Goal: Transaction & Acquisition: Purchase product/service

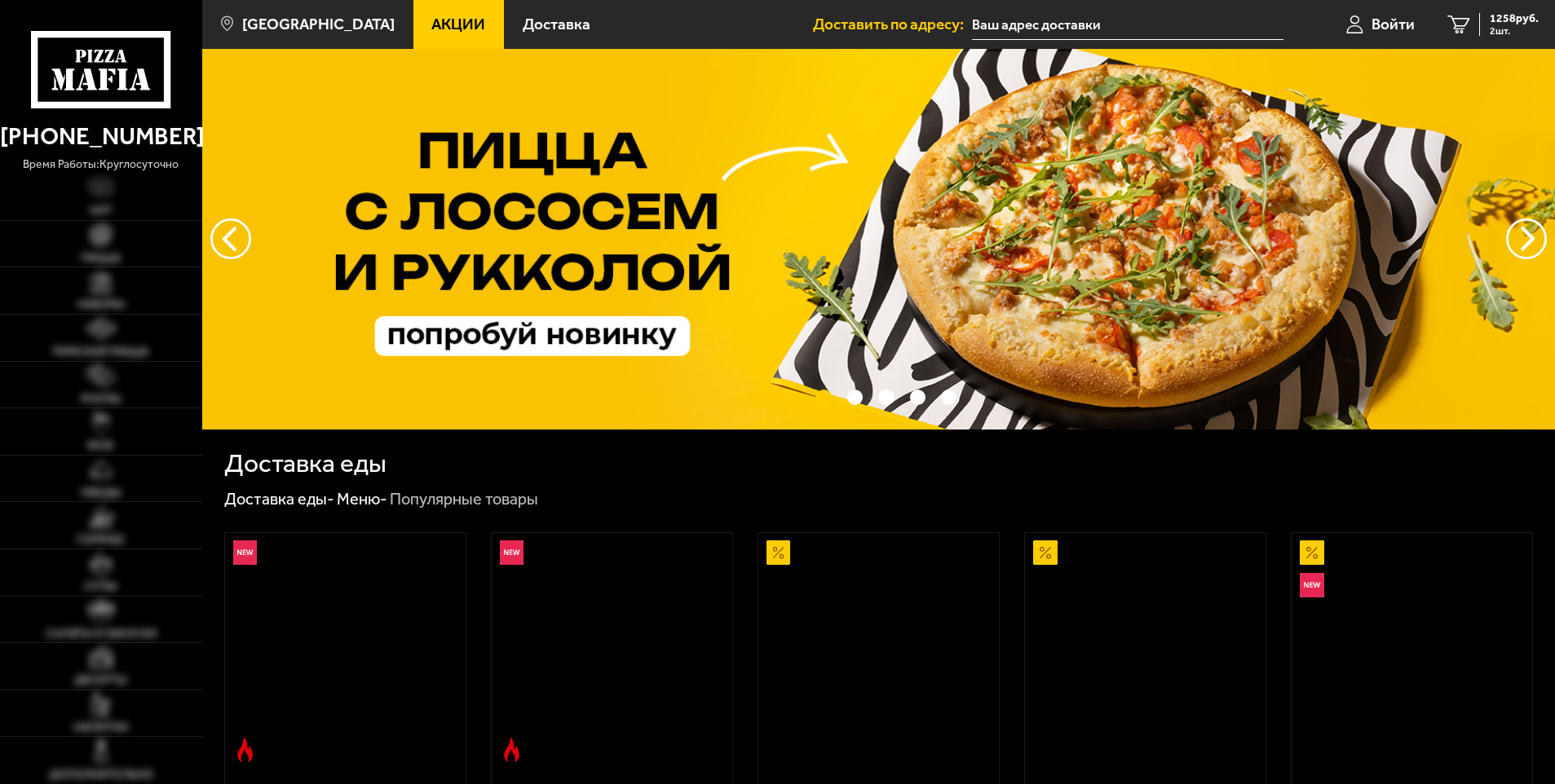
type input "[STREET_ADDRESS]"
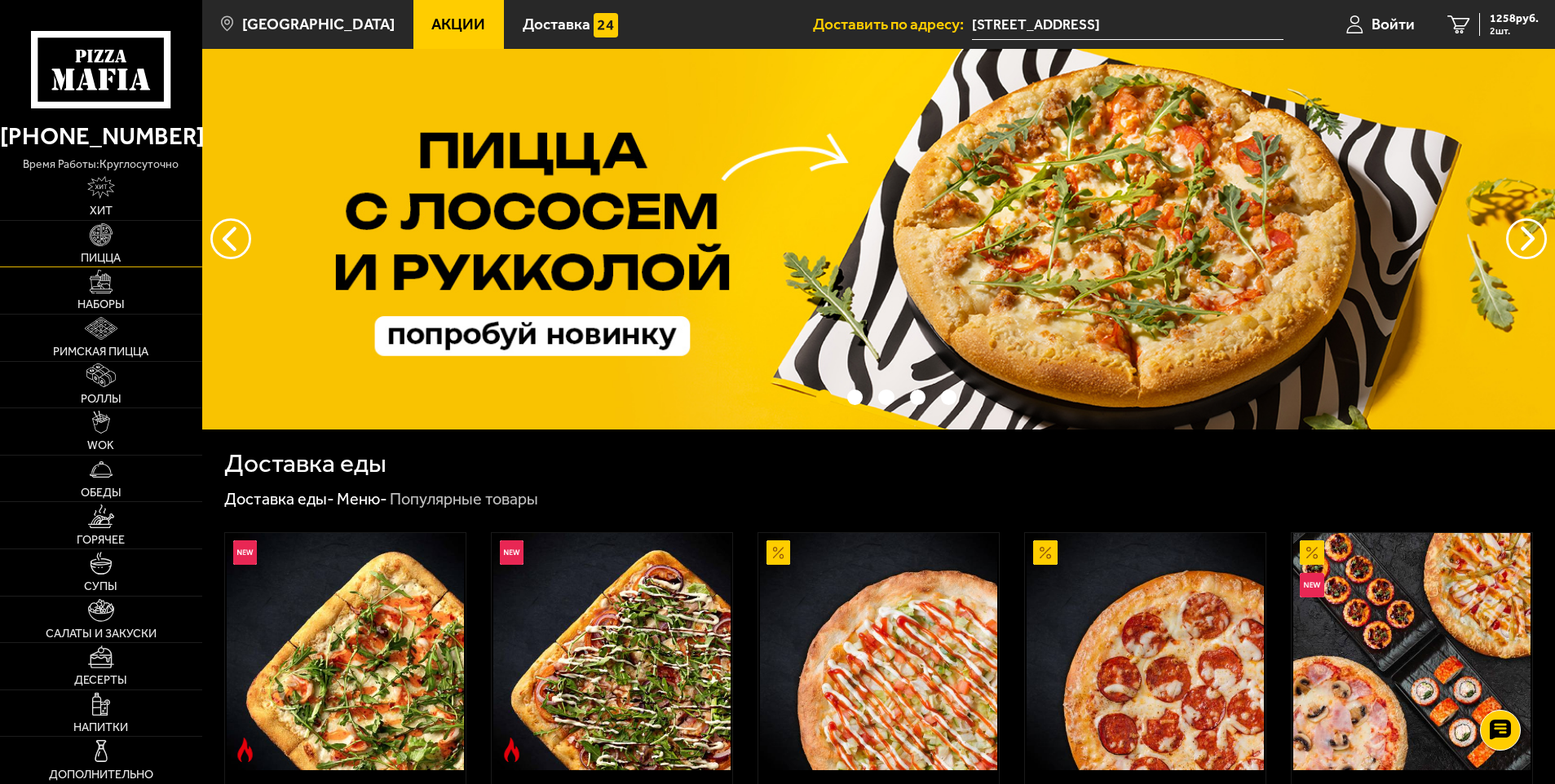
click at [107, 248] on link "Пицца" at bounding box center [101, 244] width 203 height 47
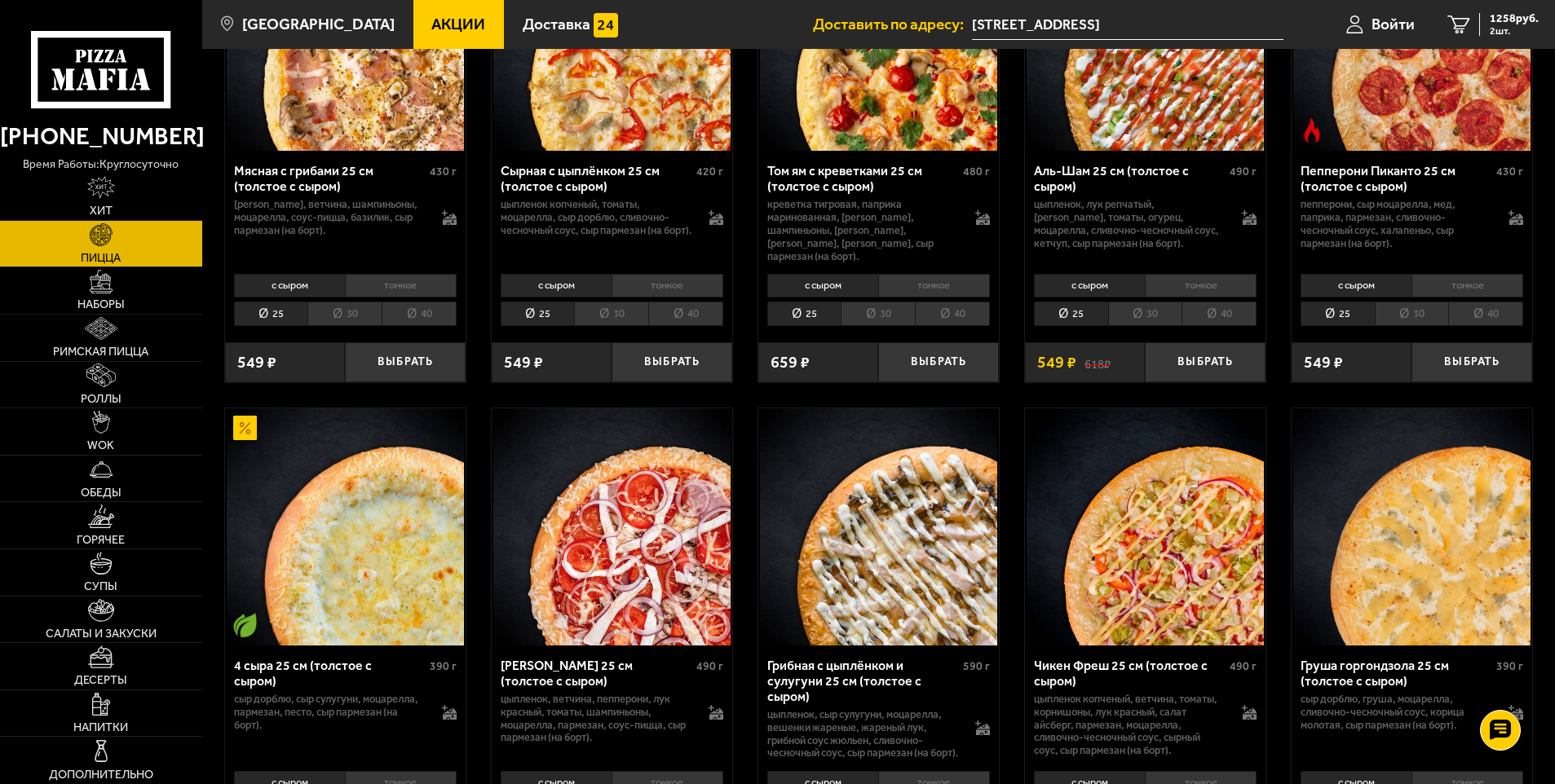
scroll to position [815, 0]
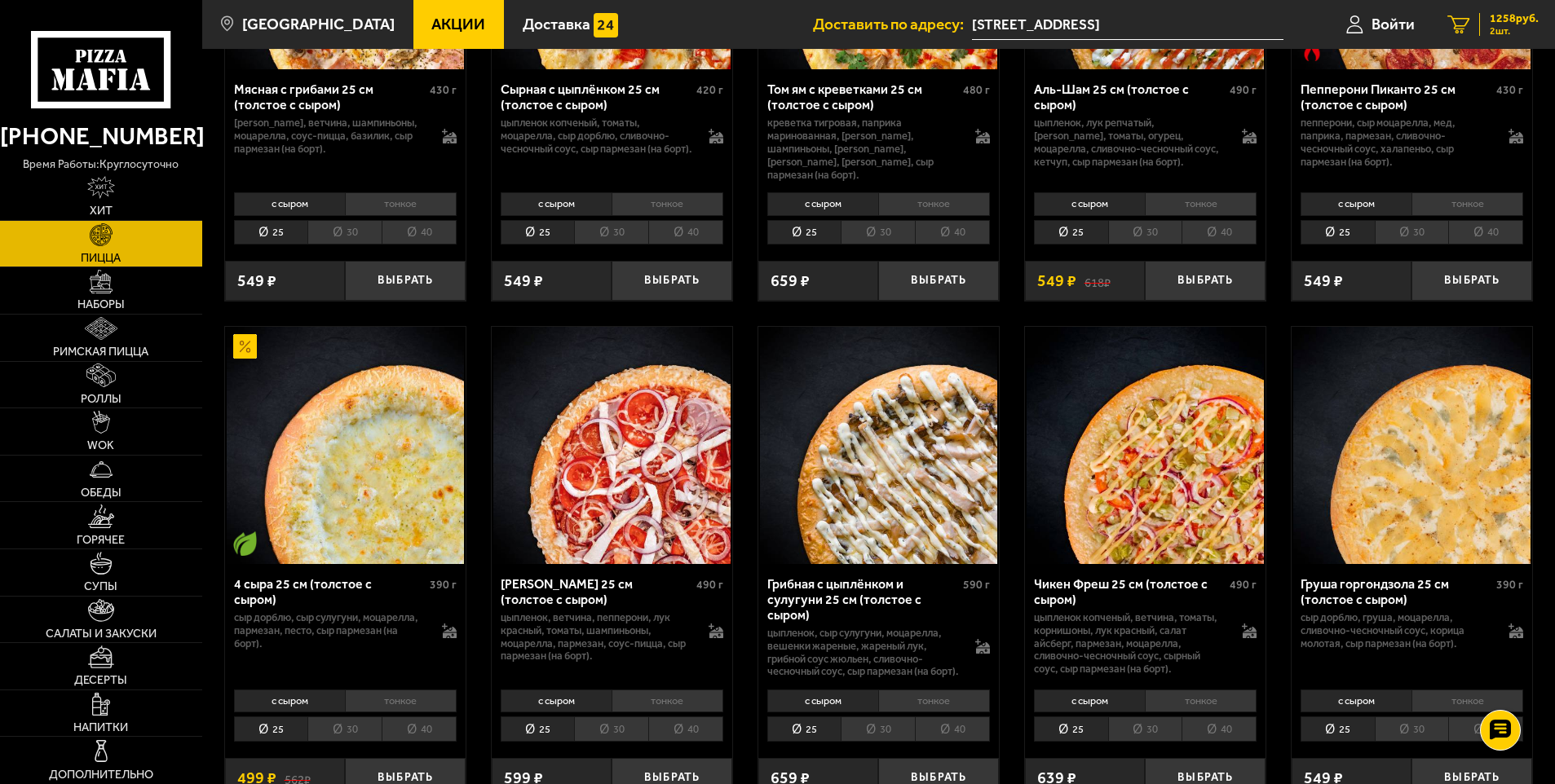
click at [1454, 16] on icon "2" at bounding box center [1459, 25] width 22 height 18
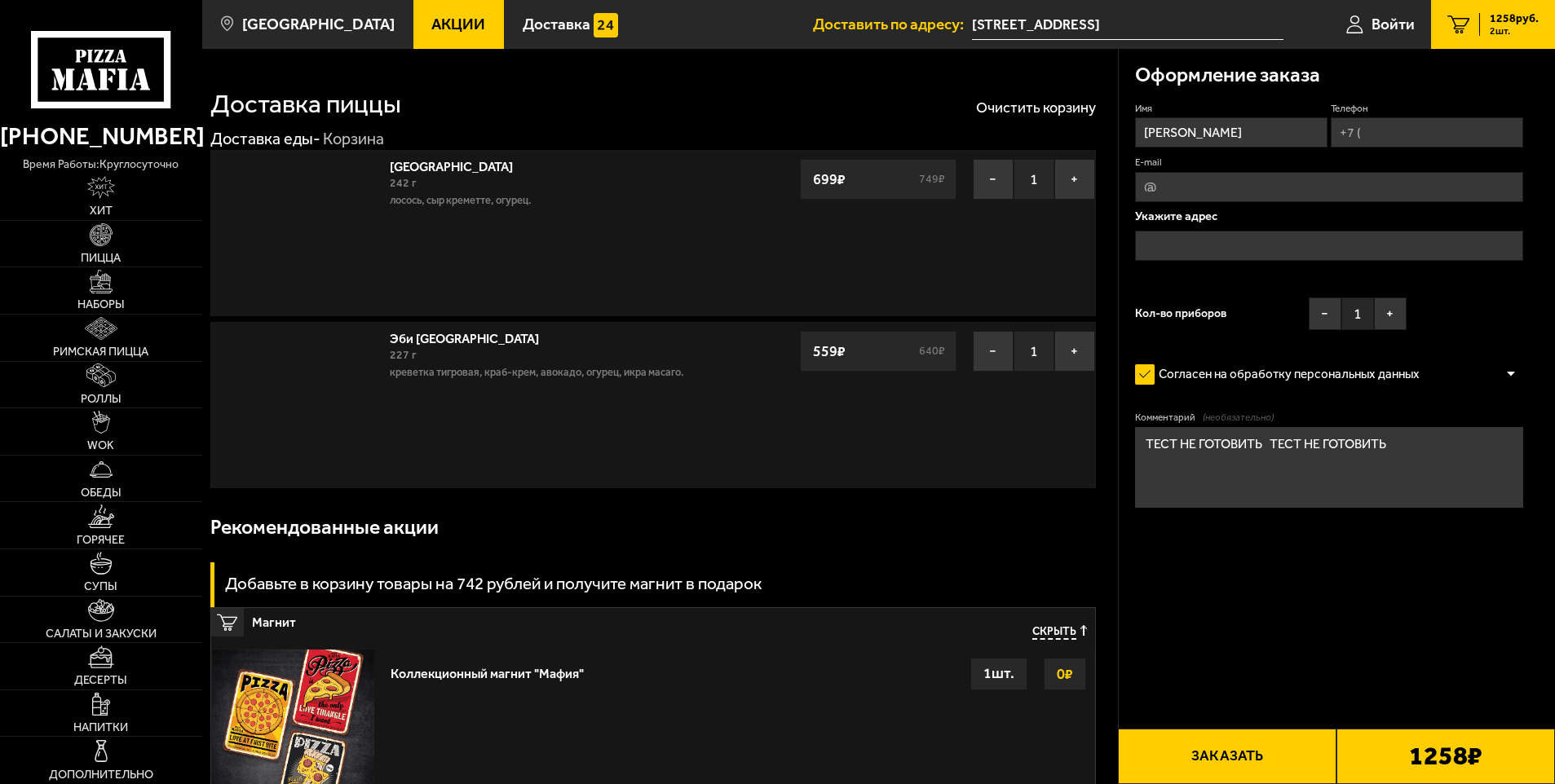
type input "[STREET_ADDRESS]"
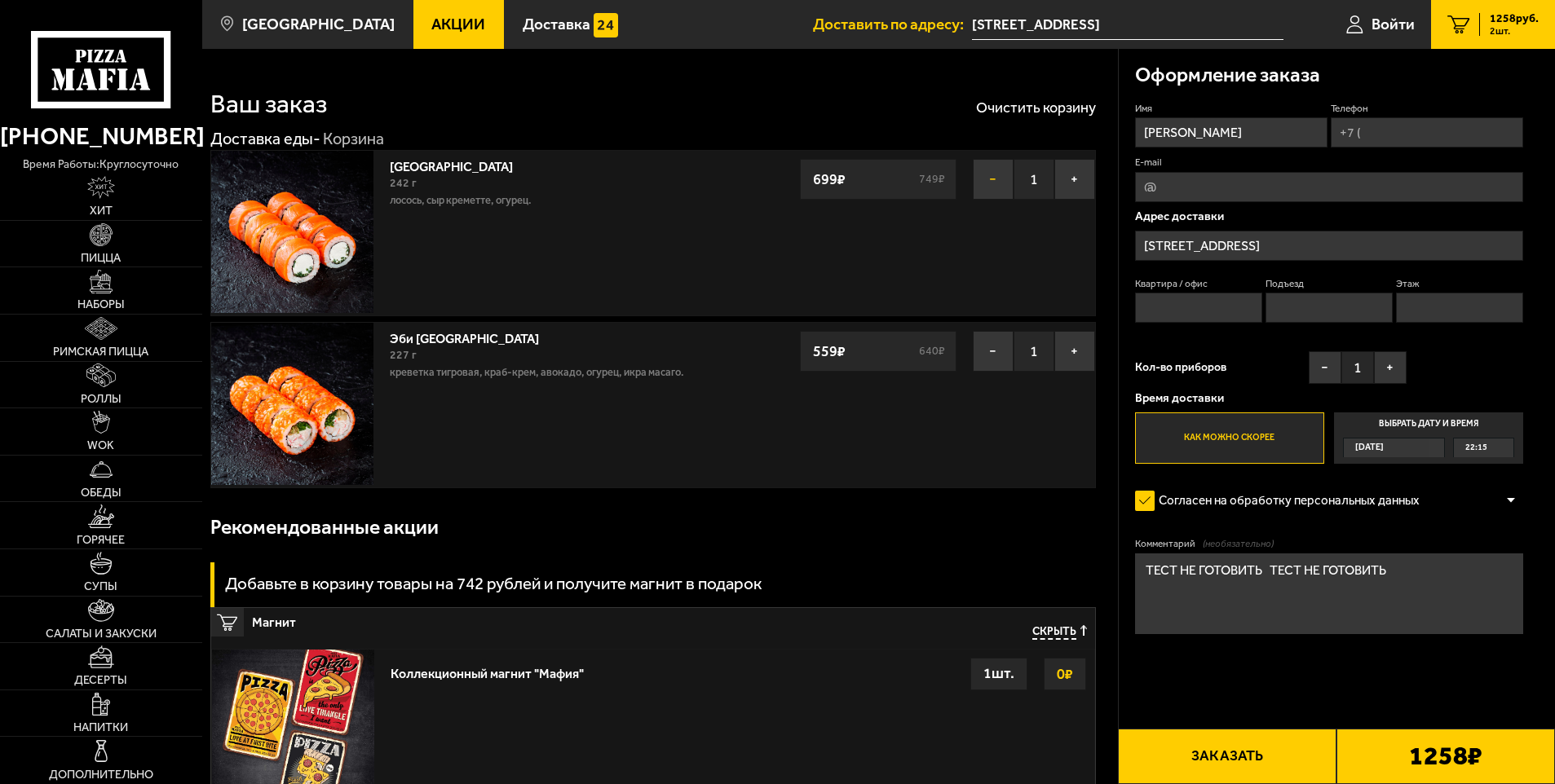
click at [991, 185] on button "−" at bounding box center [993, 180] width 41 height 41
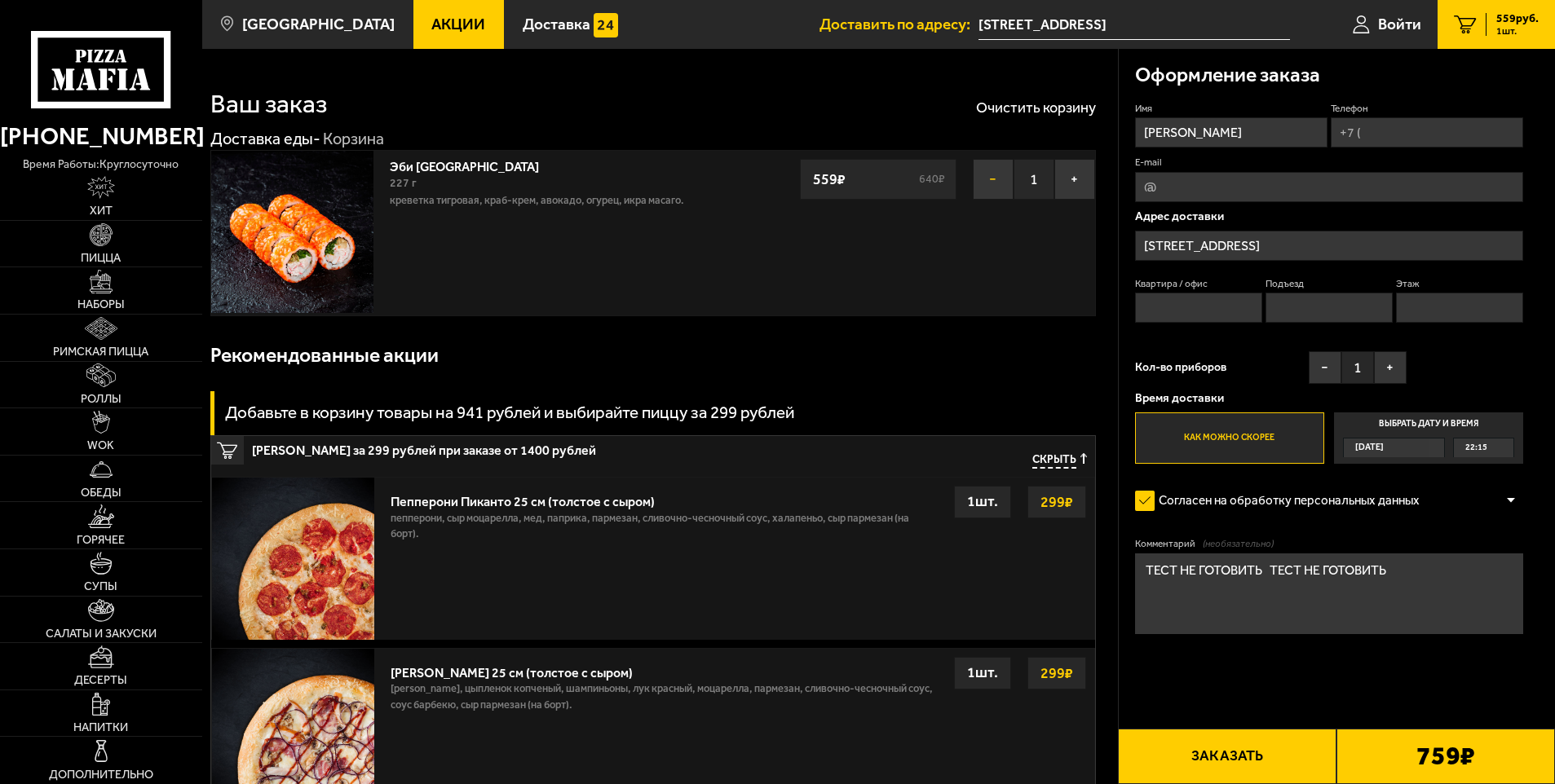
click at [988, 178] on button "−" at bounding box center [993, 180] width 41 height 41
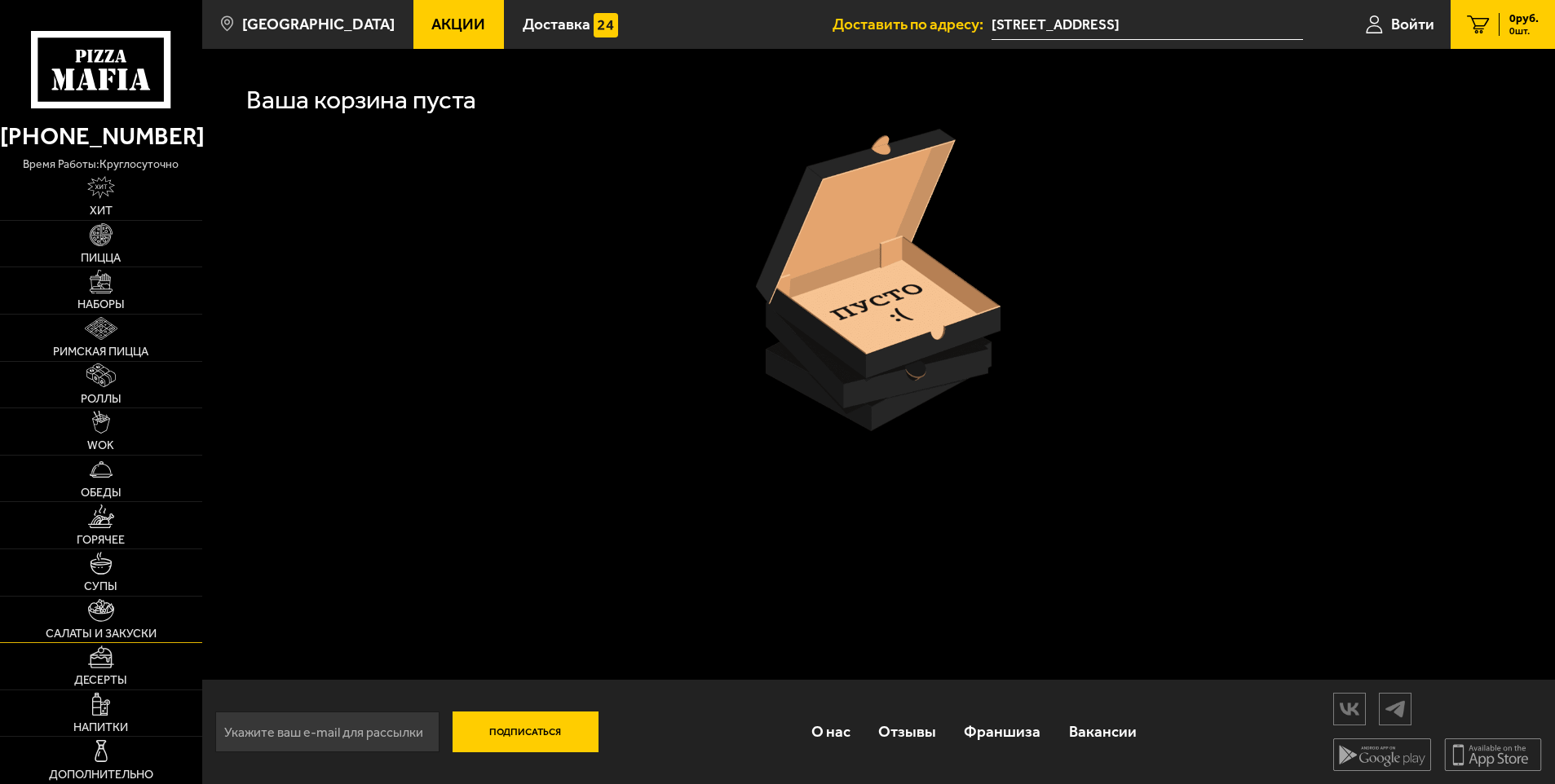
scroll to position [1, 0]
